Goal: Information Seeking & Learning: Learn about a topic

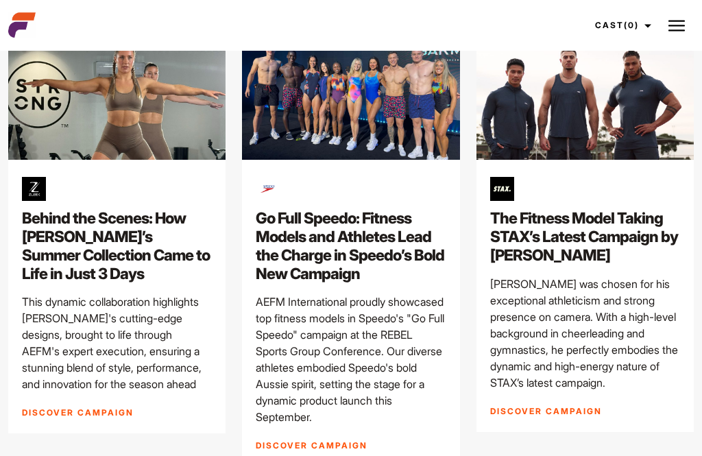
scroll to position [3569, 0]
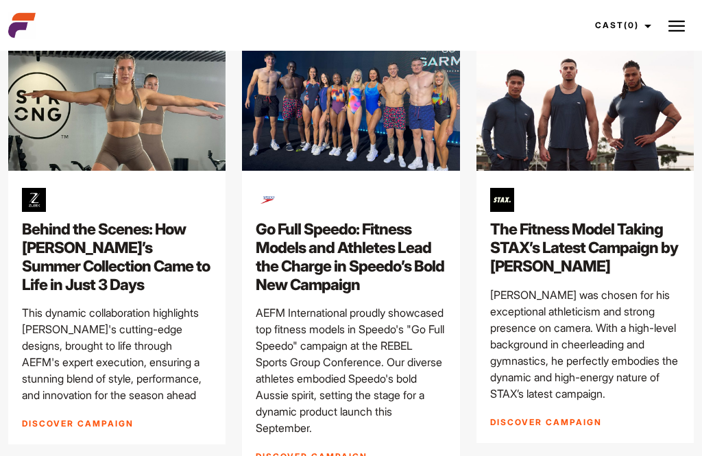
click at [405, 241] on h2 "Go Full Speedo: Fitness Models and Athletes Lead the Charge in Speedo’s Bold Ne…" at bounding box center [351, 257] width 190 height 74
click at [408, 159] on img at bounding box center [350, 110] width 217 height 122
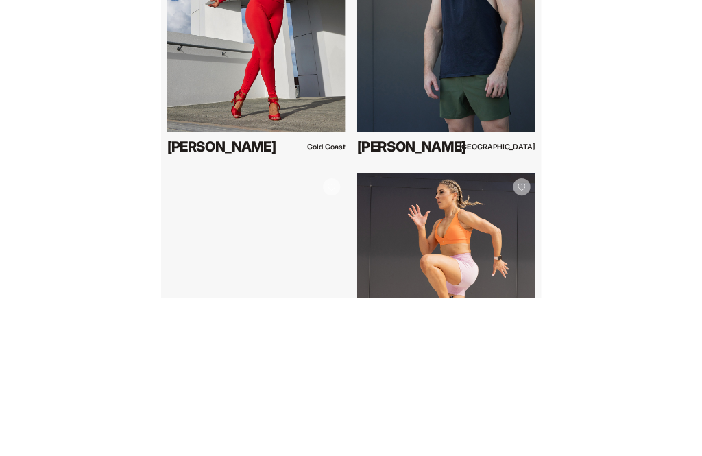
scroll to position [2730, 0]
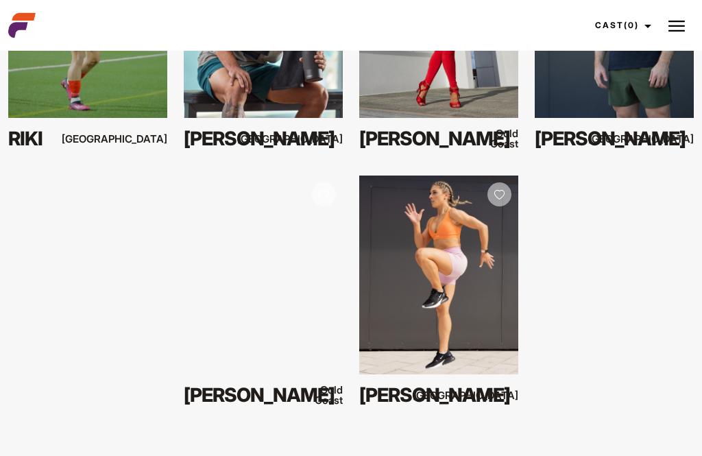
click at [637, 235] on div "Your browser does not support the video tag. View Profile [PERSON_NAME] [GEOGRA…" at bounding box center [351, 47] width 702 height 769
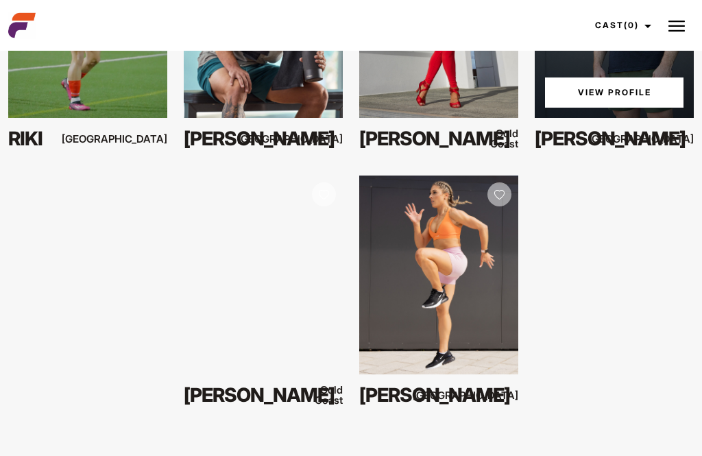
click at [647, 108] on div "View Profile" at bounding box center [614, 18] width 159 height 199
click at [657, 89] on link "View Profile" at bounding box center [614, 92] width 139 height 30
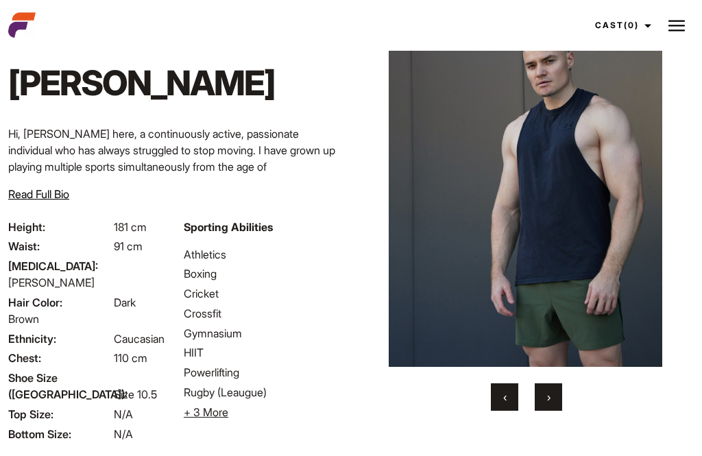
scroll to position [61, 0]
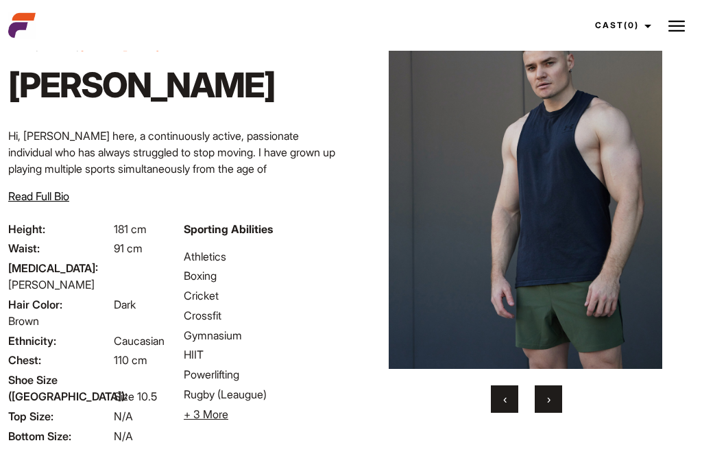
click at [549, 406] on span "›" at bounding box center [548, 399] width 3 height 14
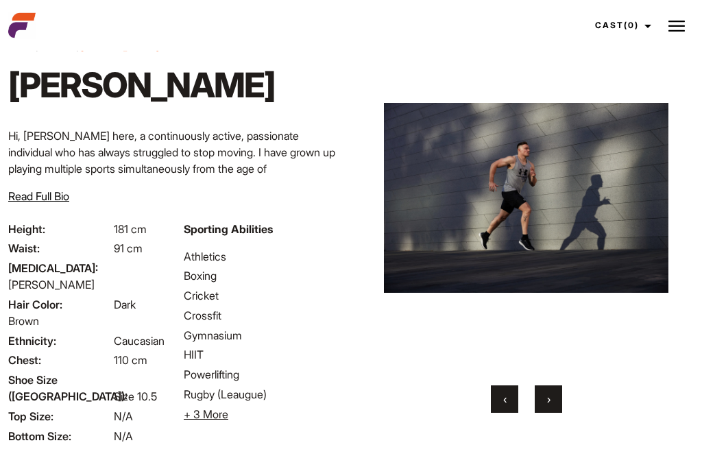
click at [551, 413] on button "›" at bounding box center [548, 398] width 27 height 27
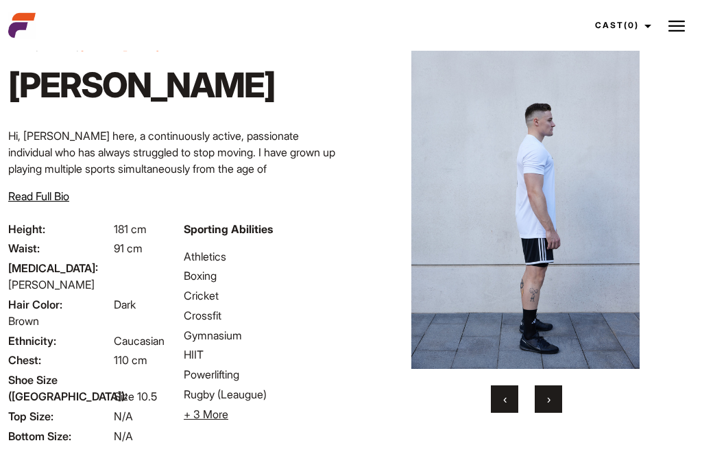
click at [554, 413] on button "›" at bounding box center [548, 398] width 27 height 27
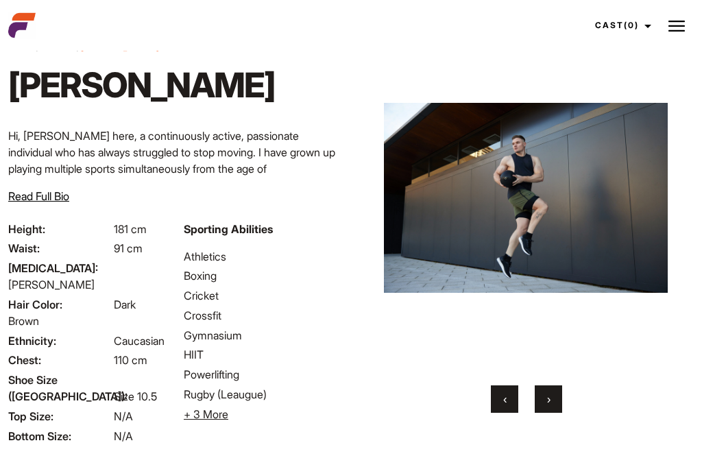
click at [553, 413] on button "›" at bounding box center [548, 398] width 27 height 27
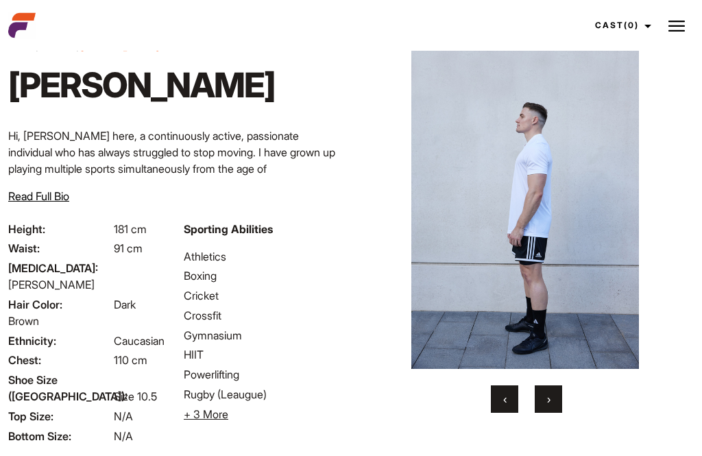
click at [551, 413] on button "›" at bounding box center [548, 398] width 27 height 27
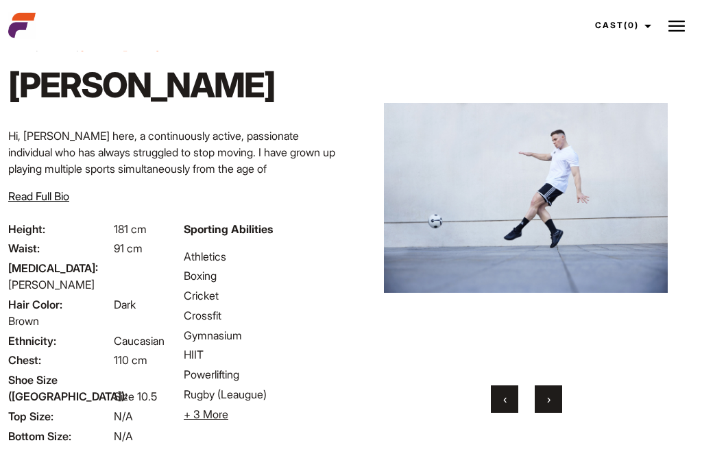
click at [553, 413] on button "›" at bounding box center [548, 398] width 27 height 27
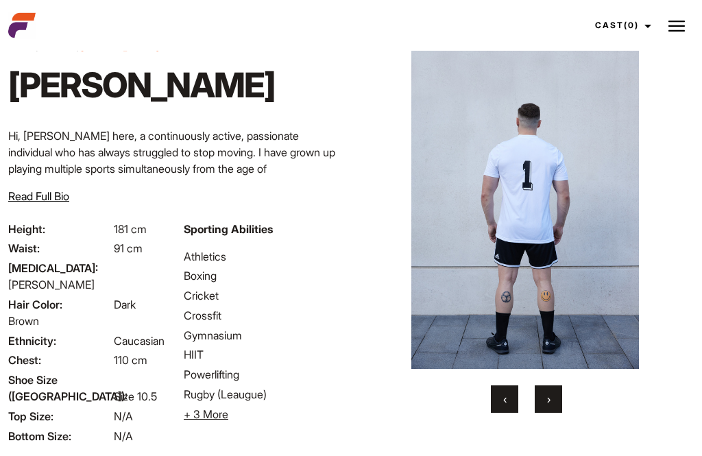
click at [550, 406] on span "›" at bounding box center [548, 399] width 3 height 14
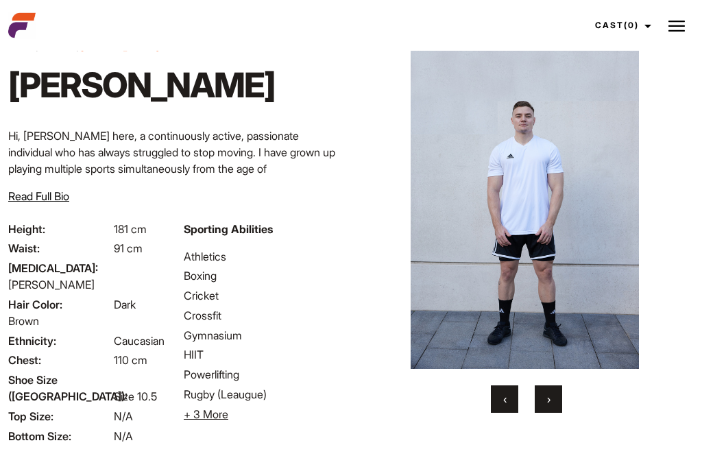
click at [549, 406] on span "›" at bounding box center [548, 399] width 3 height 14
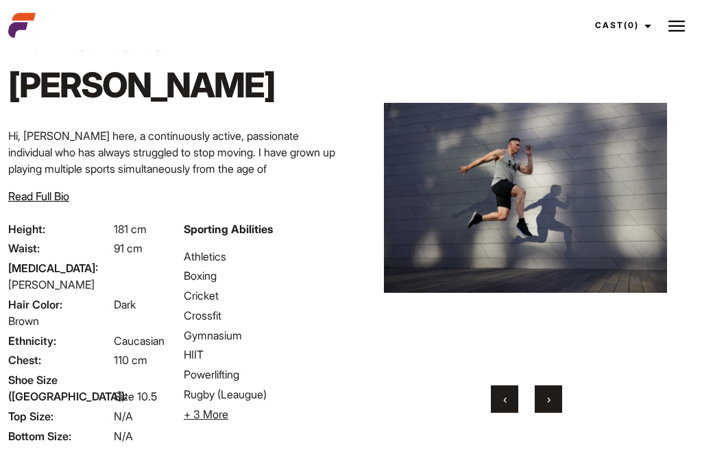
click at [547, 406] on span "›" at bounding box center [548, 399] width 3 height 14
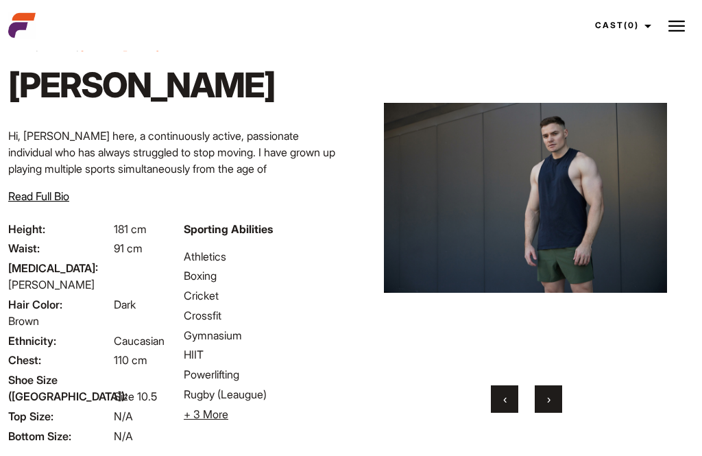
click at [552, 413] on button "›" at bounding box center [548, 398] width 27 height 27
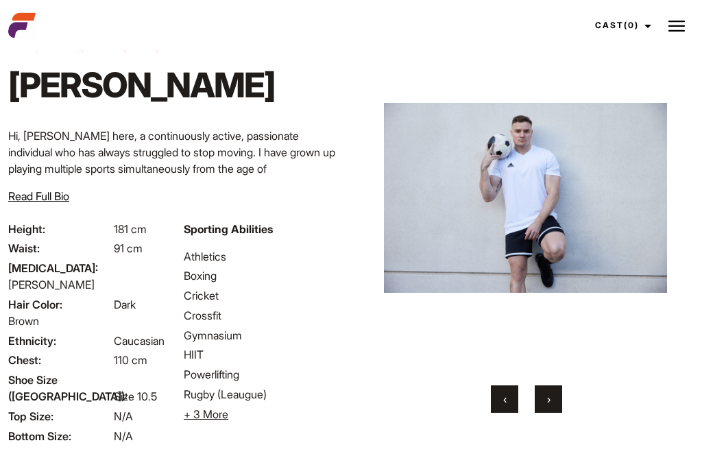
click at [547, 406] on span "›" at bounding box center [548, 399] width 3 height 14
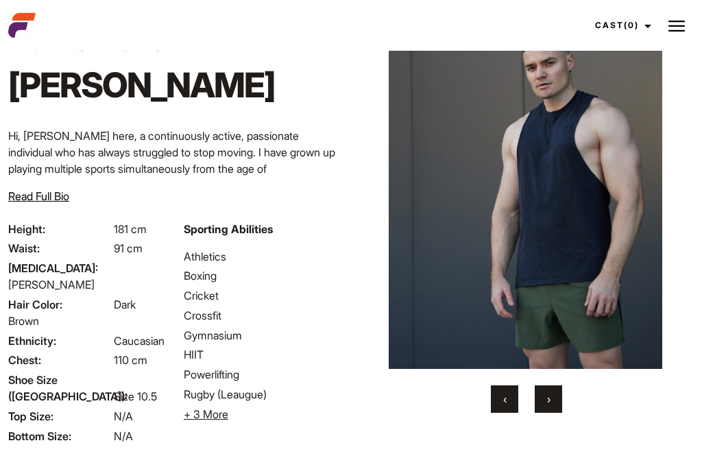
click at [553, 413] on button "›" at bounding box center [548, 398] width 27 height 27
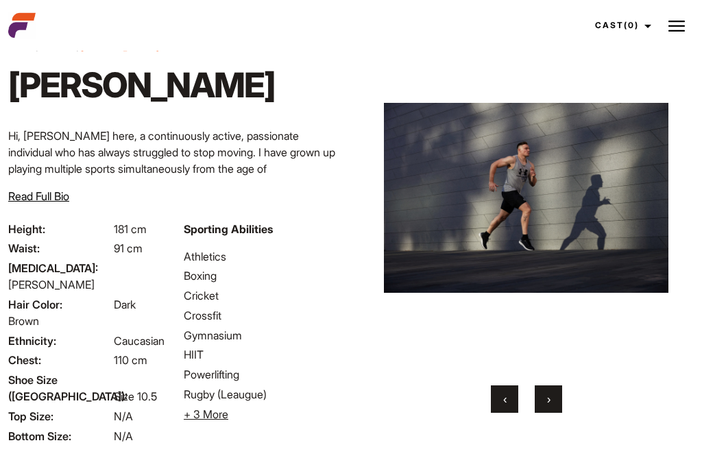
click at [554, 413] on button "›" at bounding box center [548, 398] width 27 height 27
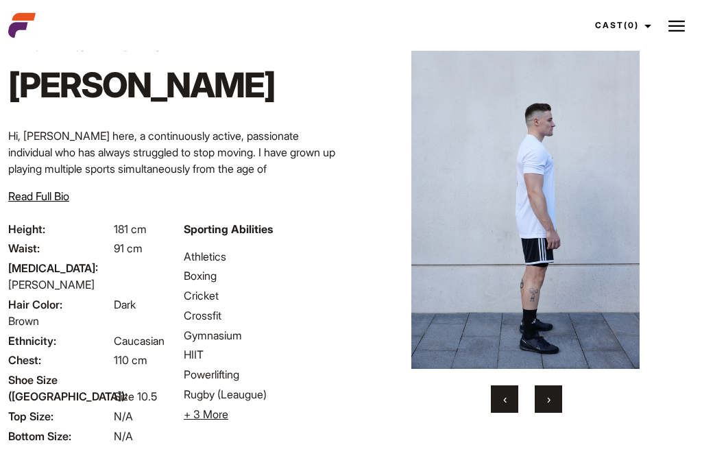
click at [549, 406] on span "›" at bounding box center [548, 399] width 3 height 14
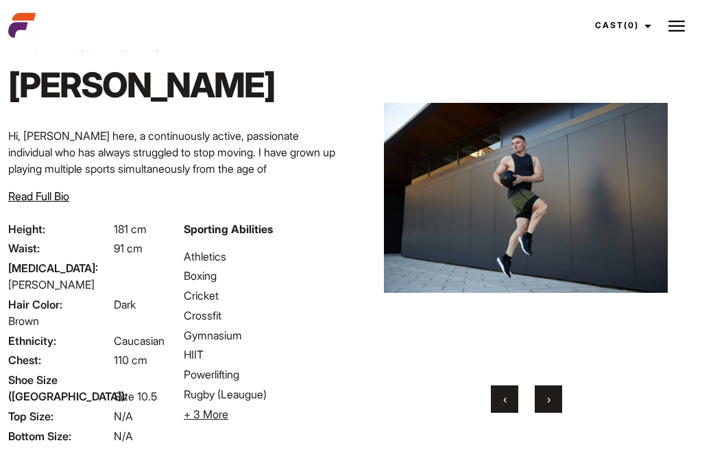
click at [556, 413] on button "›" at bounding box center [548, 398] width 27 height 27
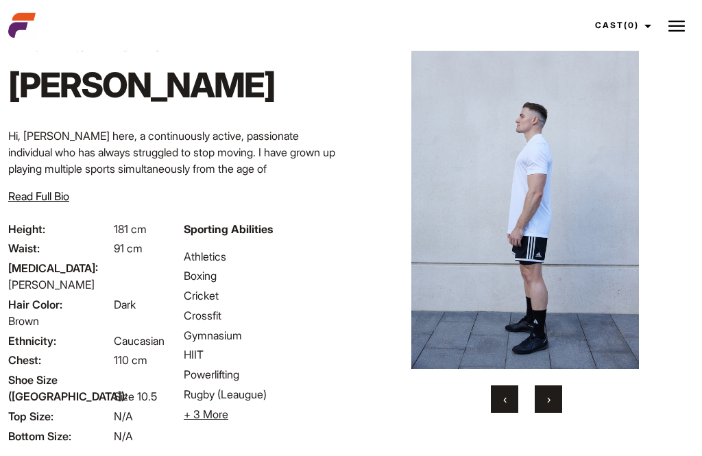
click at [547, 406] on span "›" at bounding box center [548, 399] width 3 height 14
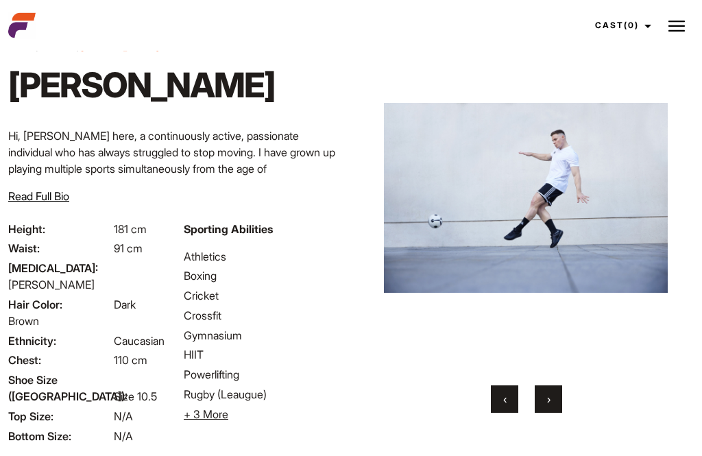
click at [547, 406] on span "›" at bounding box center [548, 399] width 3 height 14
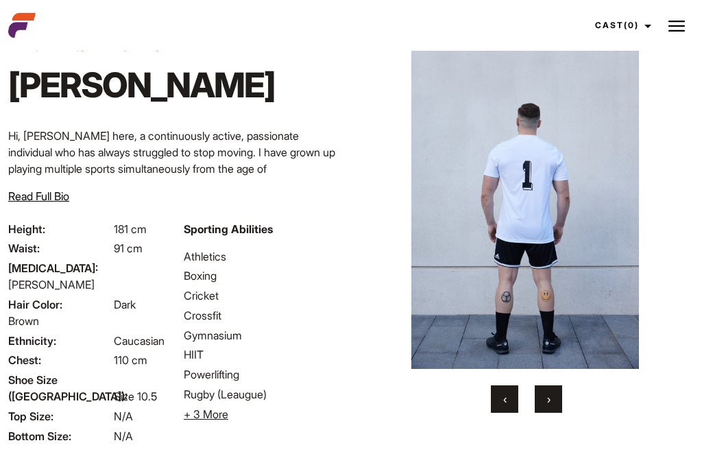
click at [548, 406] on span "›" at bounding box center [548, 399] width 3 height 14
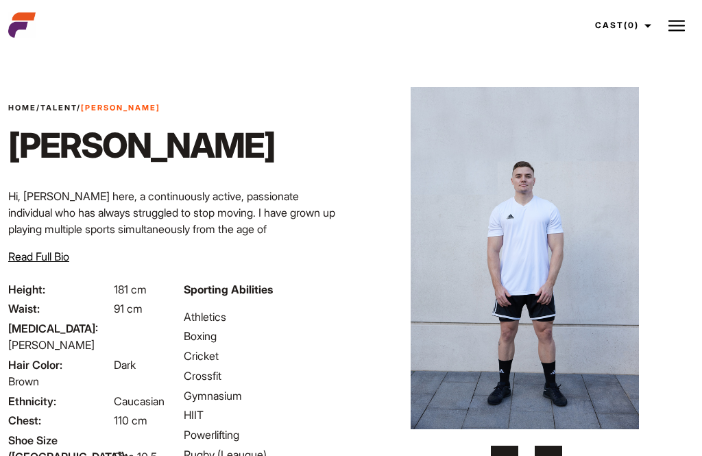
scroll to position [0, 0]
